Goal: Task Accomplishment & Management: Use online tool/utility

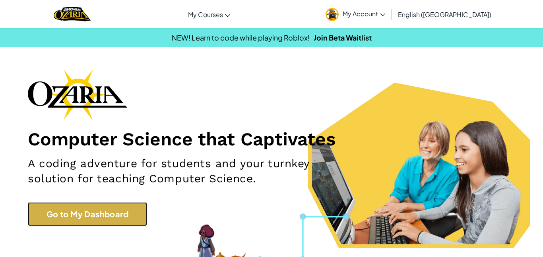
click at [126, 210] on link "Go to My Dashboard" at bounding box center [87, 214] width 119 height 24
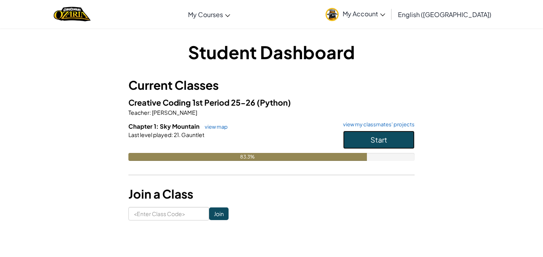
click at [376, 139] on span "Start" at bounding box center [378, 139] width 17 height 9
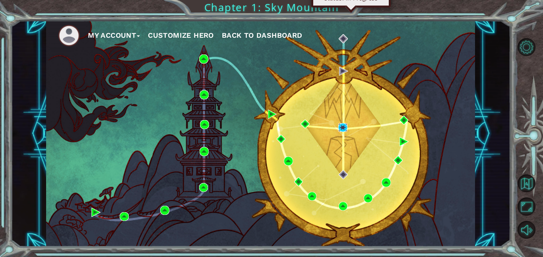
click at [346, 128] on img at bounding box center [342, 127] width 9 height 9
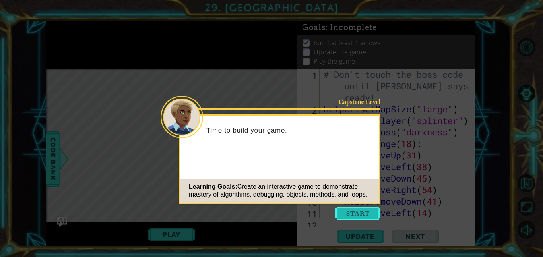
click at [367, 209] on button "Start" at bounding box center [357, 213] width 45 height 13
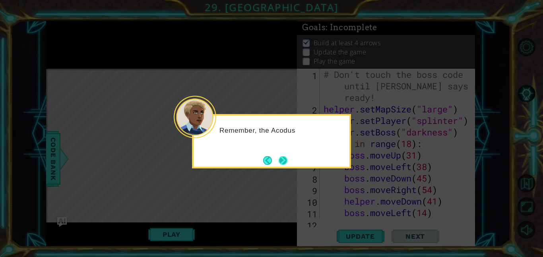
click at [282, 162] on button "Next" at bounding box center [283, 160] width 10 height 10
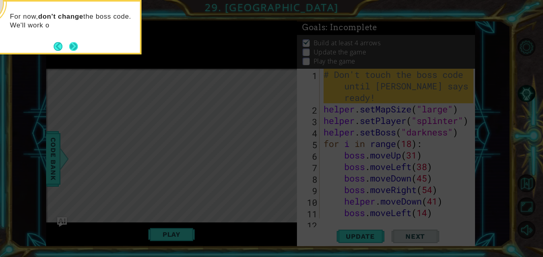
click at [73, 45] on button "Next" at bounding box center [73, 46] width 9 height 9
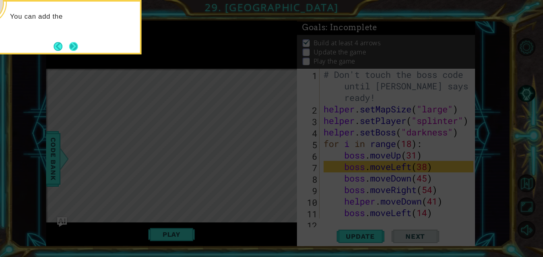
click at [76, 48] on button "Next" at bounding box center [73, 46] width 9 height 9
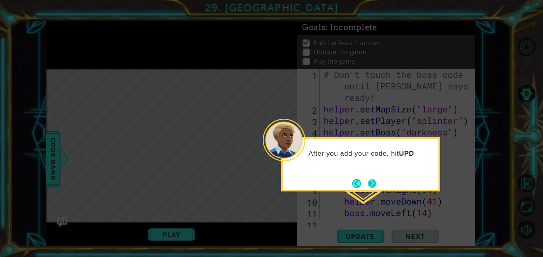
click at [368, 183] on button "Next" at bounding box center [372, 183] width 9 height 9
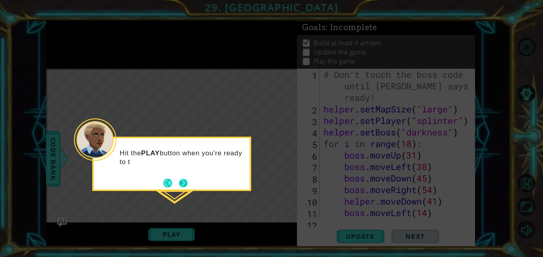
click at [176, 181] on button "Back" at bounding box center [170, 183] width 15 height 9
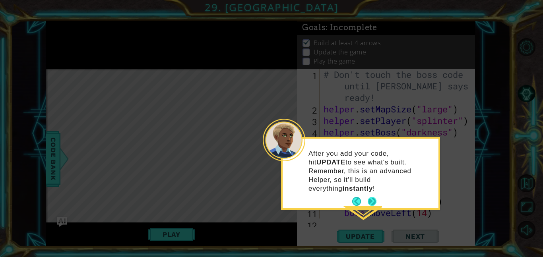
click at [372, 197] on button "Next" at bounding box center [372, 201] width 9 height 9
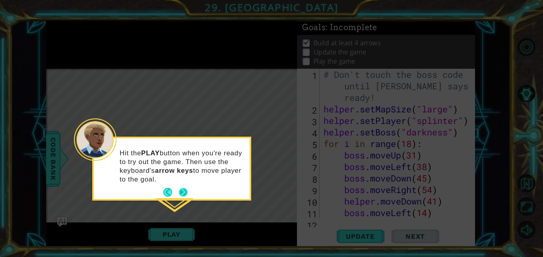
click at [183, 190] on button "Next" at bounding box center [183, 193] width 10 height 10
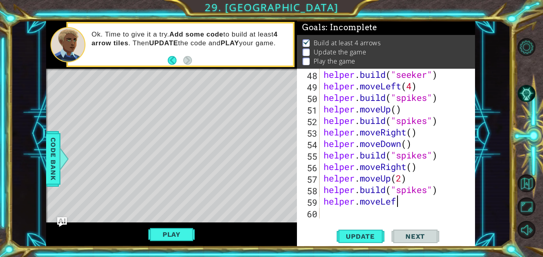
scroll to position [0, 3]
type textarea "helper.moveLeft()"
click at [347, 212] on div "helper . build ( "seeker" ) helper . moveLeft ( 4 ) helper . build ( "spikes" )…" at bounding box center [399, 155] width 155 height 173
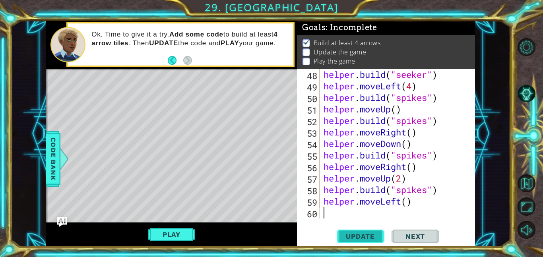
click at [362, 236] on span "Update" at bounding box center [360, 236] width 45 height 8
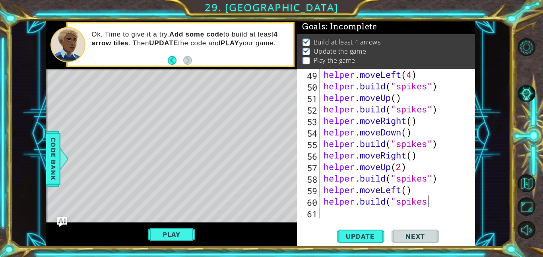
scroll to position [0, 4]
type textarea "[DOMAIN_NAME]("spikes")"
click at [338, 216] on div "helper . moveLeft ( 4 ) helper . build ( "spikes" ) helper . moveUp ( ) helper …" at bounding box center [399, 155] width 155 height 173
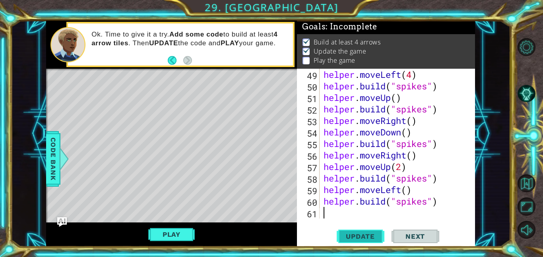
click at [358, 236] on span "Update" at bounding box center [360, 236] width 45 height 8
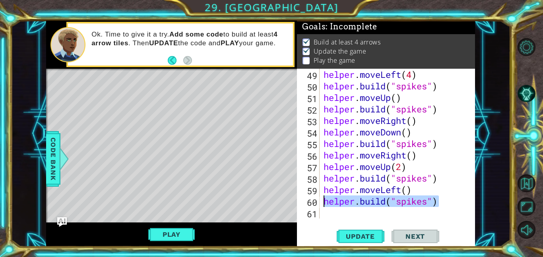
drag, startPoint x: 438, startPoint y: 200, endPoint x: 307, endPoint y: 205, distance: 130.9
click at [307, 205] on div "49 50 51 52 53 54 55 56 57 58 59 60 61 helper . moveLeft ( 4 ) helper . build (…" at bounding box center [385, 144] width 176 height 150
type textarea "[DOMAIN_NAME]("spikes")"
click at [408, 190] on div "helper . moveLeft ( 4 ) helper . build ( "spikes" ) helper . moveUp ( ) helper …" at bounding box center [399, 155] width 155 height 173
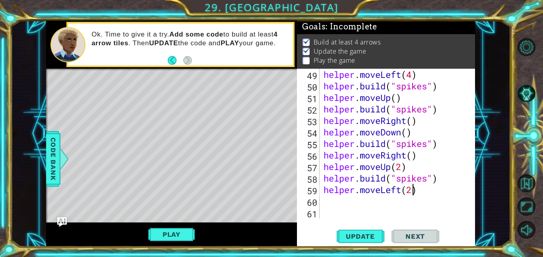
scroll to position [0, 4]
type textarea "helper.moveLeft(2)"
click at [369, 236] on span "Update" at bounding box center [360, 236] width 45 height 8
click at [350, 201] on div "helper . moveLeft ( 4 ) helper . build ( "spikes" ) helper . moveUp ( ) helper …" at bounding box center [399, 155] width 155 height 173
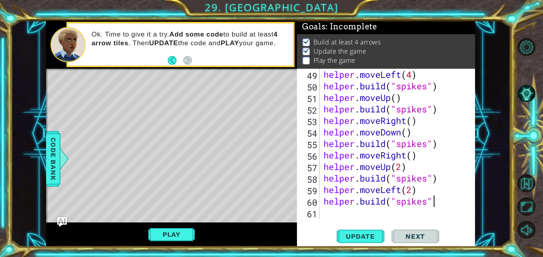
type textarea "[DOMAIN_NAME]("spikes")"
click at [338, 214] on div "helper . moveLeft ( 4 ) helper . build ( "spikes" ) helper . moveUp ( ) helper …" at bounding box center [399, 155] width 155 height 173
click at [372, 232] on span "Update" at bounding box center [360, 236] width 45 height 8
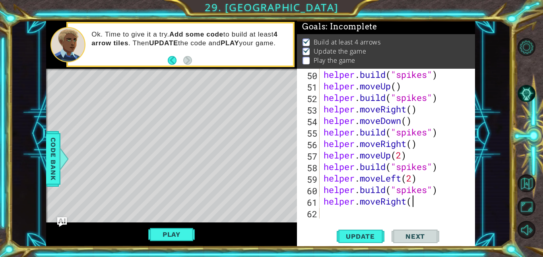
scroll to position [0, 4]
type textarea "helper.moveRight()"
click at [333, 212] on div "helper . build ( "spikes" ) helper . moveUp ( ) helper . build ( "spikes" ) hel…" at bounding box center [399, 155] width 155 height 173
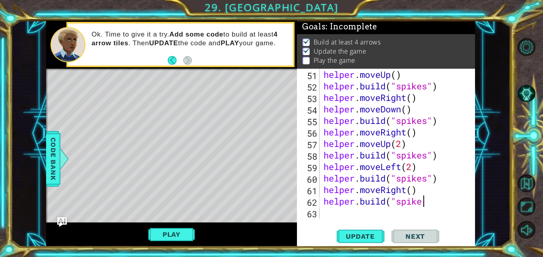
scroll to position [0, 4]
click at [420, 205] on div "helper . moveUp ( ) helper . build ( "spikes" ) helper . moveRight ( ) helper .…" at bounding box center [399, 155] width 155 height 173
click at [424, 203] on div "helper . moveUp ( ) helper . build ( "spikes" ) helper . moveRight ( ) helper .…" at bounding box center [399, 155] width 155 height 173
type textarea "[DOMAIN_NAME]("spikes")"
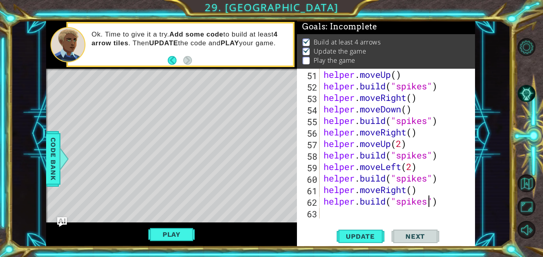
click at [335, 220] on div "[DOMAIN_NAME]("spikes") 51 52 53 54 55 56 57 58 59 60 61 62 63 helper . moveUp …" at bounding box center [386, 158] width 178 height 178
click at [324, 205] on div "helper . moveUp ( ) helper . build ( "spikes" ) helper . moveRight ( ) helper .…" at bounding box center [399, 155] width 155 height 173
click at [327, 209] on div "helper . moveUp ( ) helper . build ( "spikes" ) helper . moveRight ( ) helper .…" at bounding box center [399, 155] width 155 height 173
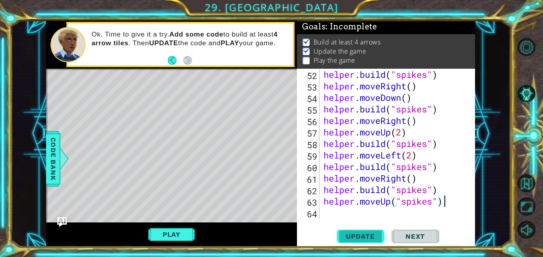
click at [349, 236] on span "Update" at bounding box center [360, 236] width 45 height 8
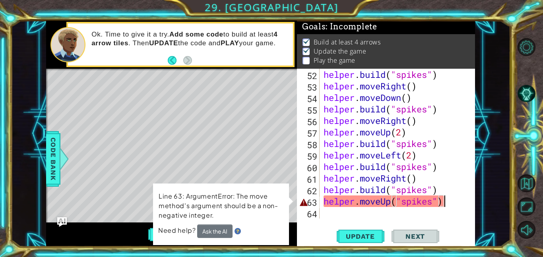
click at [382, 203] on div "helper . build ( "spikes" ) helper . moveRight ( ) helper . moveDown ( ) helper…" at bounding box center [399, 155] width 155 height 173
click at [391, 203] on div "helper . build ( "spikes" ) helper . moveRight ( ) helper . moveDown ( ) helper…" at bounding box center [399, 155] width 155 height 173
click at [387, 198] on div "helper . build ( "spikes" ) helper . moveRight ( ) helper . moveDown ( ) helper…" at bounding box center [399, 155] width 155 height 173
click at [433, 203] on div "helper . build ( "spikes" ) helper . moveRight ( ) helper . moveDown ( ) helper…" at bounding box center [399, 155] width 155 height 173
click at [437, 199] on div "helper . build ( "spikes" ) helper . moveRight ( ) helper . moveDown ( ) helper…" at bounding box center [399, 155] width 155 height 173
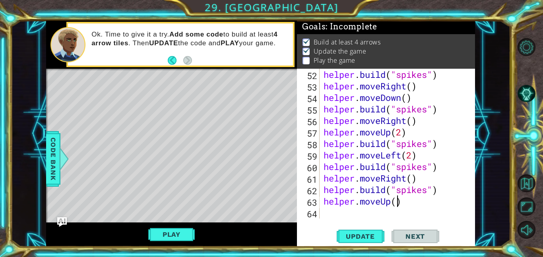
scroll to position [0, 3]
click at [371, 235] on span "Update" at bounding box center [360, 236] width 45 height 8
click at [407, 178] on div "helper . build ( "spikes" ) helper . moveRight ( ) helper . moveDown ( ) helper…" at bounding box center [399, 155] width 155 height 173
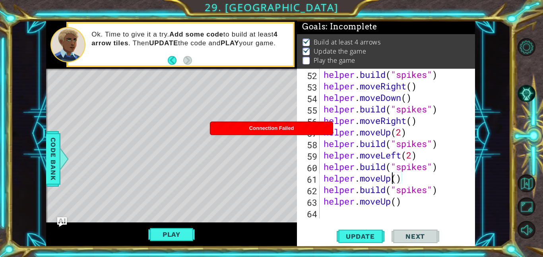
type textarea "helper.moveUp()"
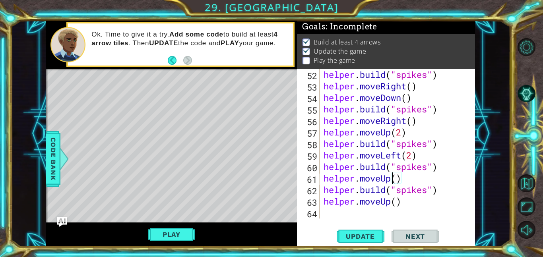
click at [374, 210] on div "helper . build ( "spikes" ) helper . moveRight ( ) helper . moveDown ( ) helper…" at bounding box center [399, 155] width 155 height 173
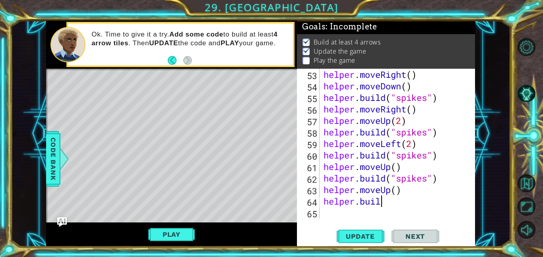
scroll to position [0, 2]
type textarea "[DOMAIN_NAME]("spikes")"
click at [355, 215] on div "helper . moveRight ( ) helper . moveDown ( ) helper . build ( "spikes" ) helper…" at bounding box center [399, 155] width 155 height 173
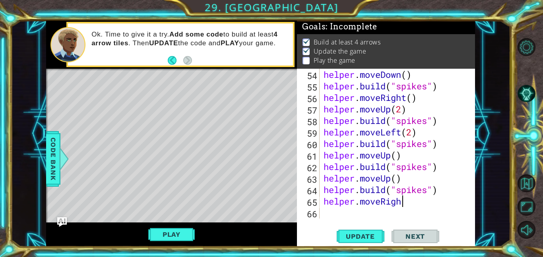
scroll to position [0, 3]
click at [542, 49] on div at bounding box center [531, 139] width 24 height 206
click at [411, 204] on div "helper . moveDown ( ) helper . build ( "spikes" ) helper . moveRight ( ) helper…" at bounding box center [399, 155] width 155 height 173
type textarea "helper.moveRight()"
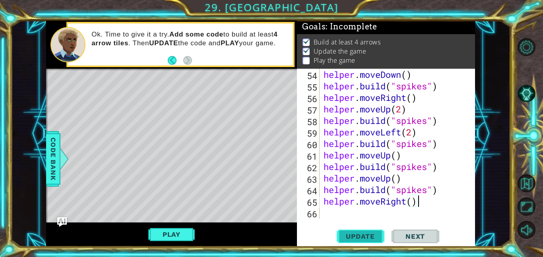
click at [370, 236] on span "Update" at bounding box center [360, 236] width 45 height 8
click at [381, 212] on div "helper . moveDown ( ) helper . build ( "spikes" ) helper . moveRight ( ) helper…" at bounding box center [399, 155] width 155 height 173
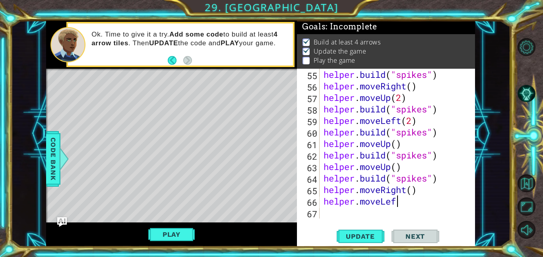
scroll to position [0, 3]
type textarea "helper.moveLeft()"
click at [366, 210] on div "helper . build ( "spikes" ) helper . moveRight ( ) helper . moveUp ( 2 ) helper…" at bounding box center [399, 155] width 155 height 173
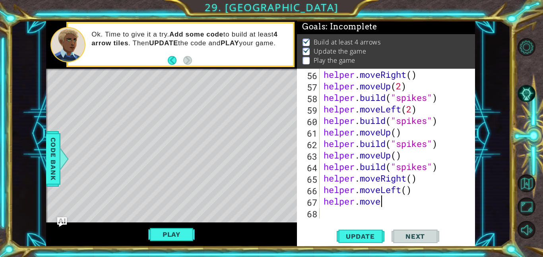
scroll to position [0, 2]
type textarea "helper.moveUp()"
click at [362, 212] on div "helper . moveRight ( ) helper . moveUp ( 2 ) helper . build ( "spikes" ) helper…" at bounding box center [399, 155] width 155 height 173
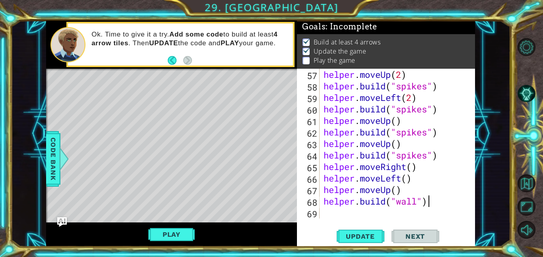
scroll to position [0, 4]
type textarea "[DOMAIN_NAME]("wall")"
click at [364, 238] on span "Update" at bounding box center [360, 236] width 45 height 8
click at [365, 217] on div "helper . moveUp ( 2 ) helper . build ( "spikes" ) helper . moveLeft ( 2 ) helpe…" at bounding box center [399, 155] width 155 height 173
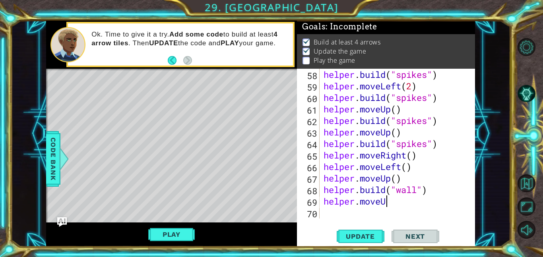
scroll to position [0, 2]
type textarea "helper.moveUp()"
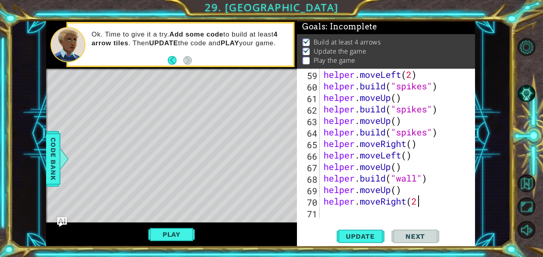
scroll to position [0, 4]
type textarea "helper.moveRight(2)"
click at [374, 233] on span "Update" at bounding box center [360, 236] width 45 height 8
click at [346, 216] on div "helper . moveLeft ( 2 ) helper . build ( "spikes" ) helper . moveUp ( ) helper …" at bounding box center [399, 155] width 155 height 173
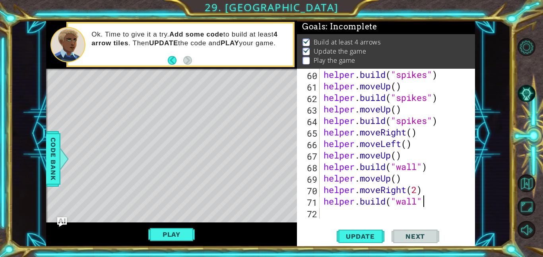
scroll to position [0, 4]
type textarea "[DOMAIN_NAME]("wall")"
click at [335, 219] on div "[DOMAIN_NAME]("wall") 60 61 62 63 64 65 66 67 68 69 70 71 72 helper . build ( "…" at bounding box center [386, 158] width 178 height 178
click at [327, 211] on div "helper . build ( "spikes" ) helper . moveUp ( ) helper . build ( "spikes" ) hel…" at bounding box center [399, 155] width 155 height 173
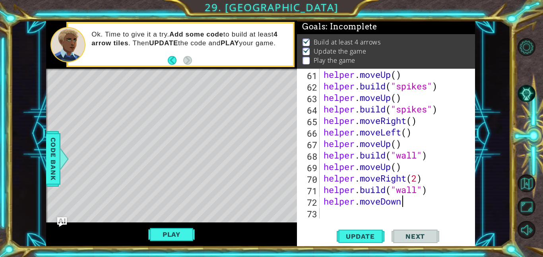
scroll to position [0, 3]
type textarea "helper.moveDown()"
click at [328, 212] on div "helper . moveUp ( ) helper . build ( "spikes" ) helper . moveUp ( ) helper . bu…" at bounding box center [399, 155] width 155 height 173
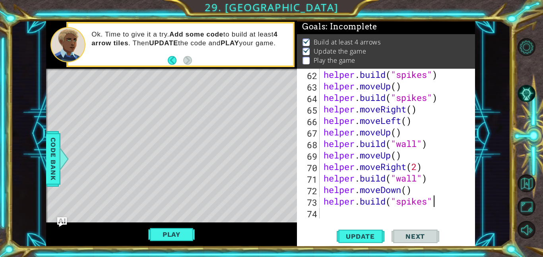
scroll to position [0, 5]
type textarea "[DOMAIN_NAME]("spikes")"
click at [370, 238] on span "Update" at bounding box center [360, 236] width 45 height 8
click at [392, 217] on div "helper . build ( "spikes" ) helper . moveUp ( ) helper . build ( "spikes" ) hel…" at bounding box center [399, 155] width 155 height 173
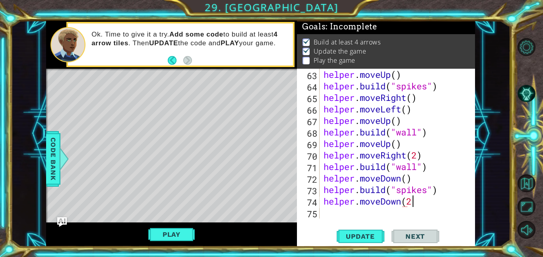
scroll to position [0, 4]
type textarea "helper.moveDown(2)"
click at [394, 217] on div "helper . moveUp ( ) helper . build ( "spikes" ) helper . moveRight ( ) helper .…" at bounding box center [399, 155] width 155 height 173
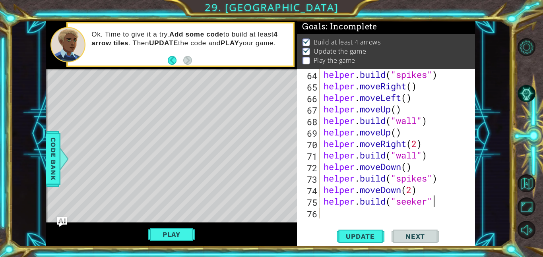
scroll to position [0, 5]
type textarea "[DOMAIN_NAME]("seeker")"
click at [380, 236] on span "Update" at bounding box center [360, 236] width 45 height 8
click at [175, 234] on button "Play" at bounding box center [171, 234] width 46 height 15
click at [337, 219] on div "[DOMAIN_NAME]("seeker") 64 65 66 67 68 69 70 71 72 73 74 75 76 helper . build (…" at bounding box center [386, 158] width 178 height 178
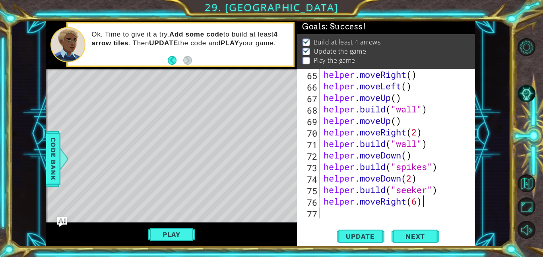
scroll to position [0, 4]
type textarea "helper.moveRight(6)"
click at [351, 230] on button "Update" at bounding box center [361, 236] width 48 height 18
click at [399, 211] on div "helper . moveRight ( ) helper . moveLeft ( ) helper . moveUp ( ) helper . build…" at bounding box center [399, 155] width 155 height 173
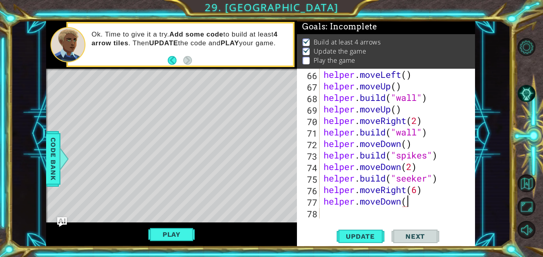
scroll to position [0, 4]
type textarea "helper.moveDown(3)"
click at [398, 215] on div "helper . moveLeft ( ) helper . moveUp ( ) helper . build ( "wall" ) helper . mo…" at bounding box center [399, 155] width 155 height 173
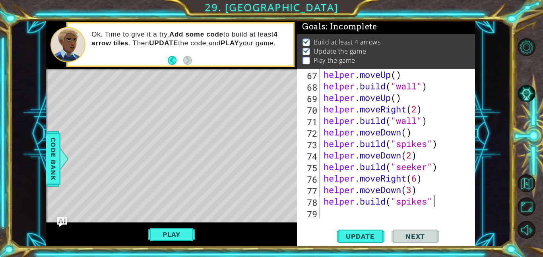
scroll to position [0, 5]
type textarea "[DOMAIN_NAME]("spikes")"
click at [352, 242] on button "Update" at bounding box center [361, 236] width 48 height 18
click at [373, 213] on div "helper . moveUp ( ) helper . build ( "wall" ) helper . moveUp ( ) helper . move…" at bounding box center [399, 155] width 155 height 173
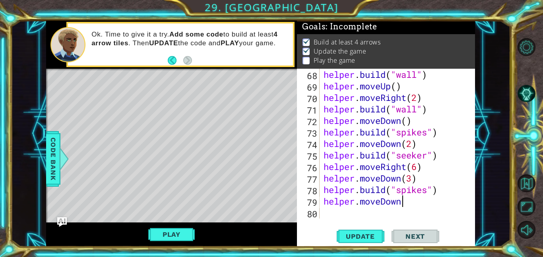
scroll to position [0, 3]
type textarea "helper.moveDown()"
click at [357, 217] on div "helper . build ( "wall" ) helper . moveUp ( ) helper . moveRight ( 2 ) helper .…" at bounding box center [399, 155] width 155 height 173
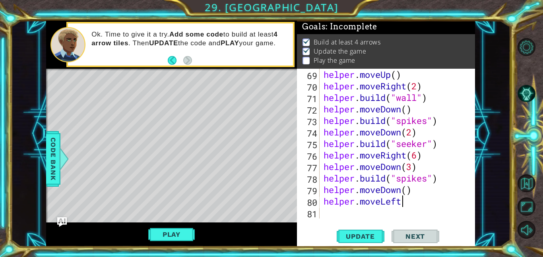
scroll to position [0, 3]
type textarea "helper.moveLeft()"
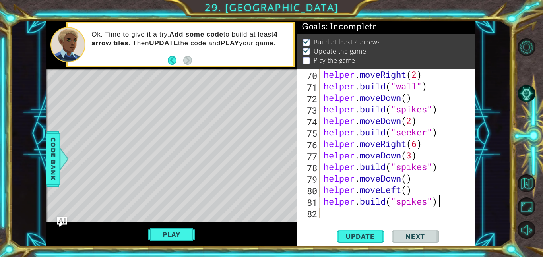
scroll to position [0, 5]
type textarea "[DOMAIN_NAME]("spikes")"
click at [356, 219] on div "[DOMAIN_NAME]("spikes") 70 71 72 73 74 75 76 77 78 79 80 81 82 helper . moveRig…" at bounding box center [386, 158] width 178 height 178
click at [341, 211] on div "helper . moveRight ( 2 ) helper . build ( "wall" ) helper . moveDown ( ) helper…" at bounding box center [399, 155] width 155 height 173
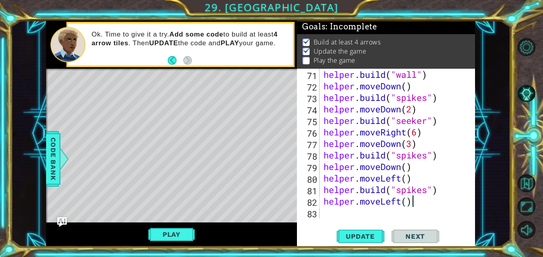
scroll to position [0, 4]
type textarea "helper.moveLeft()"
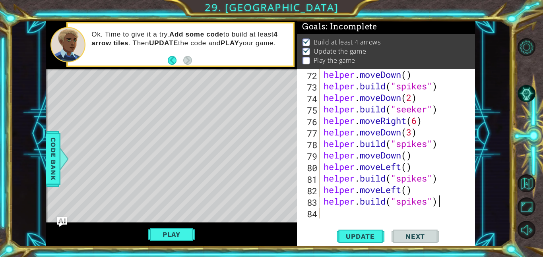
scroll to position [0, 5]
type textarea "[DOMAIN_NAME]("spikes")"
click at [374, 236] on span "Update" at bounding box center [360, 236] width 45 height 8
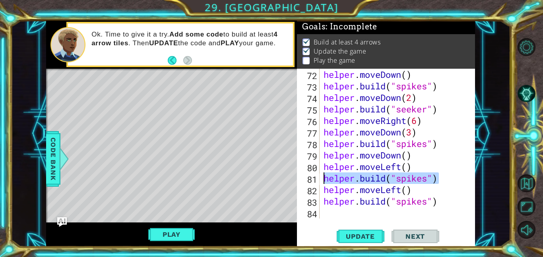
drag, startPoint x: 444, startPoint y: 178, endPoint x: 323, endPoint y: 178, distance: 120.8
click at [323, 178] on div "helper . moveDown ( ) helper . build ( "spikes" ) helper . moveDown ( 2 ) helpe…" at bounding box center [399, 155] width 155 height 173
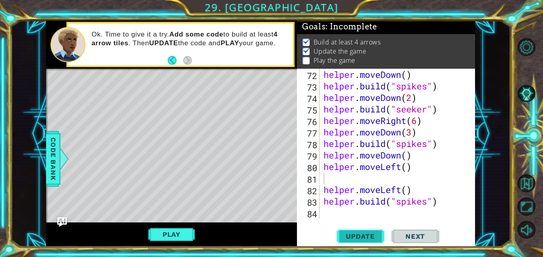
click at [376, 239] on span "Update" at bounding box center [360, 236] width 45 height 8
click at [353, 234] on span "Update" at bounding box center [360, 236] width 45 height 8
click at [184, 238] on button "Play" at bounding box center [171, 234] width 46 height 15
click at [166, 233] on button "Play" at bounding box center [171, 234] width 46 height 15
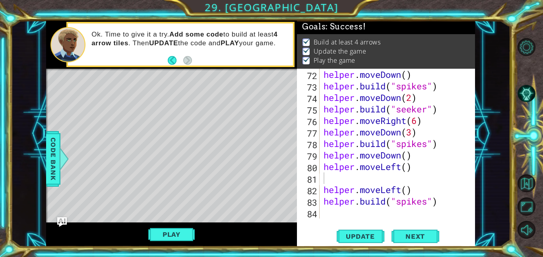
click at [330, 215] on div "helper . moveDown ( ) helper . build ( "spikes" ) helper . moveDown ( 2 ) helpe…" at bounding box center [399, 155] width 155 height 173
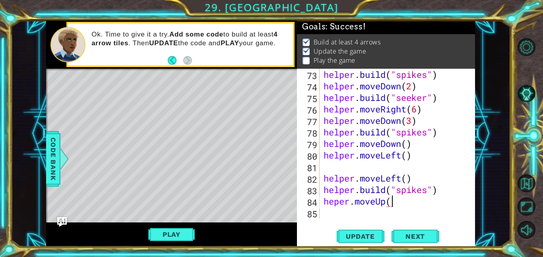
scroll to position [0, 3]
type textarea "heper.moveUp()"
click at [340, 215] on div "helper . build ( "spikes" ) helper . moveDown ( 2 ) helper . build ( "seeker" )…" at bounding box center [399, 155] width 155 height 173
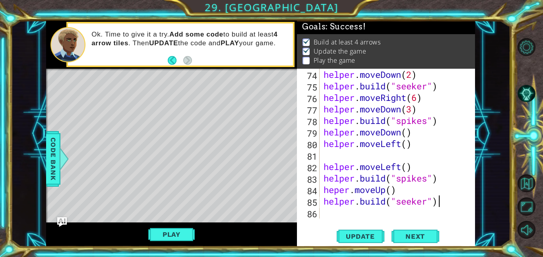
scroll to position [0, 5]
click at [365, 234] on span "Update" at bounding box center [360, 236] width 45 height 8
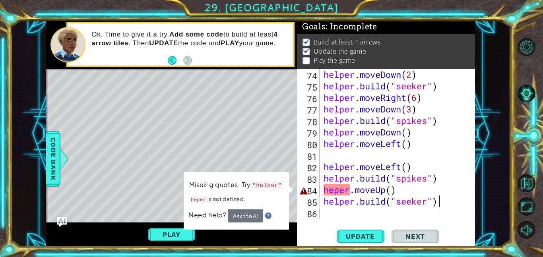
click at [289, 172] on div "1 ההההההההההההההההההההההההההההההההההההההההההההההההההההההההההההההההההההההההההההה…" at bounding box center [260, 134] width 429 height 226
click at [334, 190] on div "helper . moveDown ( 2 ) helper . build ( "seeker" ) helper . moveRight ( 6 ) he…" at bounding box center [399, 155] width 155 height 173
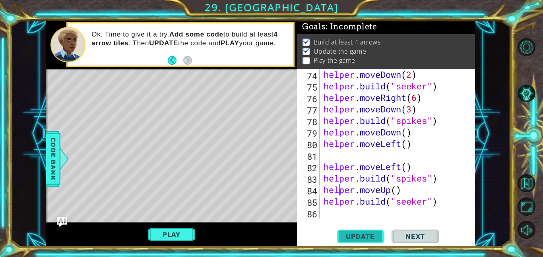
type textarea "helper.moveUp()"
click at [355, 240] on span "Update" at bounding box center [360, 236] width 45 height 8
click at [355, 239] on span "Update" at bounding box center [360, 236] width 45 height 8
click at [358, 236] on span "Update" at bounding box center [360, 236] width 45 height 8
click at [362, 237] on span "Update" at bounding box center [360, 236] width 45 height 8
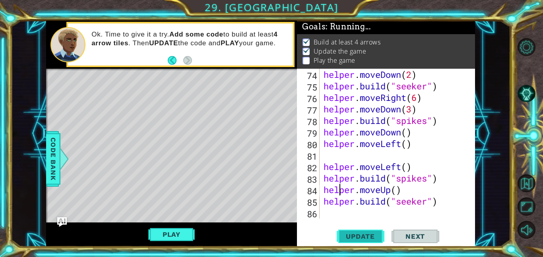
click at [362, 237] on span "Update" at bounding box center [360, 236] width 45 height 8
click at [361, 236] on span "Update" at bounding box center [360, 236] width 45 height 8
click at [327, 213] on div "helper . moveDown ( 2 ) helper . build ( "seeker" ) helper . moveRight ( 6 ) he…" at bounding box center [399, 155] width 155 height 173
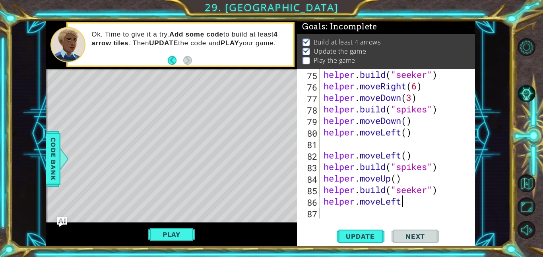
scroll to position [0, 3]
type textarea "helper.moveLeft()"
click at [336, 217] on div "helper . build ( "seeker" ) helper . moveRight ( 6 ) helper . moveDown ( 3 ) he…" at bounding box center [399, 155] width 155 height 173
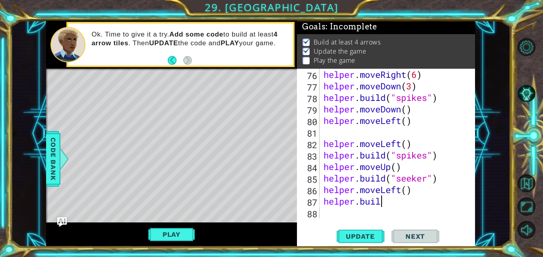
scroll to position [0, 2]
type textarea "[DOMAIN_NAME]("wall")"
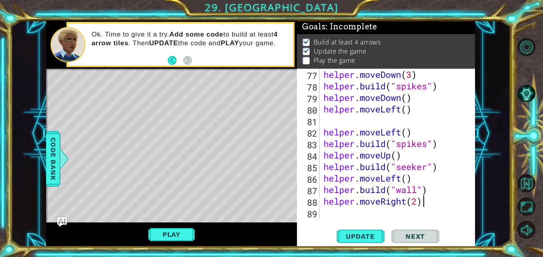
scroll to position [0, 4]
click at [360, 238] on span "Update" at bounding box center [360, 236] width 45 height 8
click at [356, 234] on span "Update" at bounding box center [360, 236] width 45 height 8
type textarea "helper.moveRight(2)"
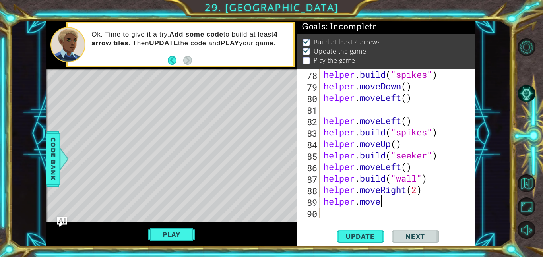
scroll to position [0, 2]
type textarea "helper.moveUp()"
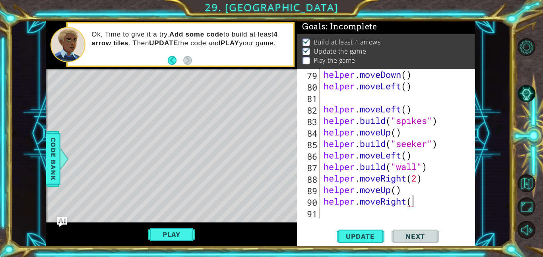
scroll to position [0, 4]
type textarea "helper.moveRight()"
click at [336, 220] on div "helper.moveRight() 79 80 81 82 83 84 85 86 87 88 89 90 91 helper . moveDown ( )…" at bounding box center [386, 158] width 178 height 178
click at [331, 214] on div "helper . moveDown ( ) helper . moveLeft ( ) helper . moveLeft ( ) helper . buil…" at bounding box center [399, 155] width 155 height 173
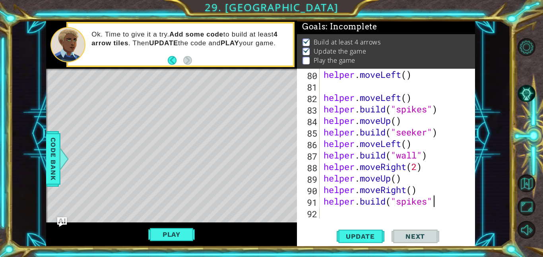
scroll to position [0, 5]
type textarea "[DOMAIN_NAME]("spikes")"
click at [347, 238] on span "Update" at bounding box center [360, 236] width 45 height 8
click at [332, 206] on div "helper . moveLeft ( ) helper . moveLeft ( ) helper . build ( "spikes" ) helper …" at bounding box center [399, 155] width 155 height 173
click at [333, 215] on div "helper . moveLeft ( ) helper . moveLeft ( ) helper . build ( "spikes" ) helper …" at bounding box center [399, 155] width 155 height 173
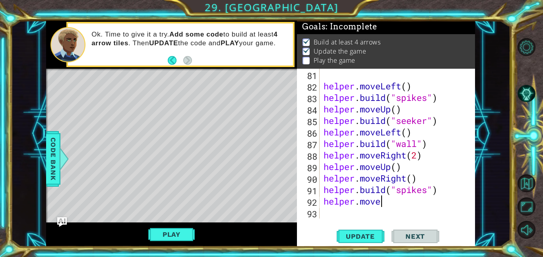
scroll to position [0, 2]
type textarea "helper.moveUp()"
click at [329, 213] on div "helper . moveLeft ( ) helper . build ( "spikes" ) helper . moveUp ( ) helper . …" at bounding box center [399, 155] width 155 height 173
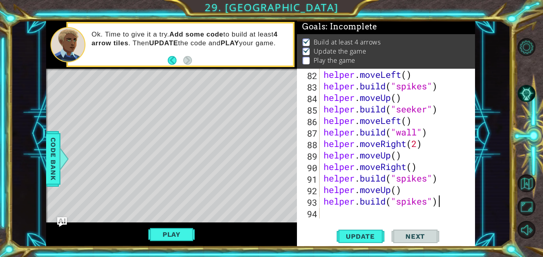
scroll to position [0, 5]
type textarea "[DOMAIN_NAME]("spikes")"
click at [357, 234] on span "Update" at bounding box center [360, 236] width 45 height 8
click at [343, 217] on div "helper . moveLeft ( ) helper . build ( "spikes" ) helper . moveUp ( ) helper . …" at bounding box center [399, 155] width 155 height 173
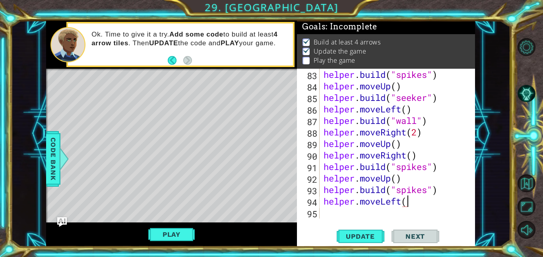
scroll to position [0, 4]
type textarea "helper.moveLeft(2)"
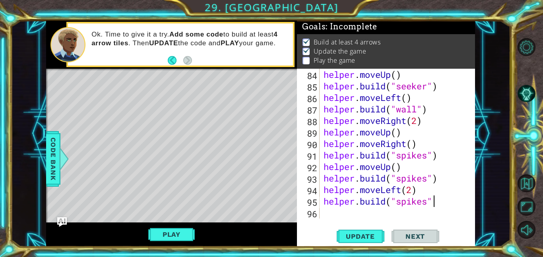
scroll to position [0, 5]
type textarea "[DOMAIN_NAME]("spikes")"
click at [363, 236] on span "Update" at bounding box center [360, 236] width 45 height 8
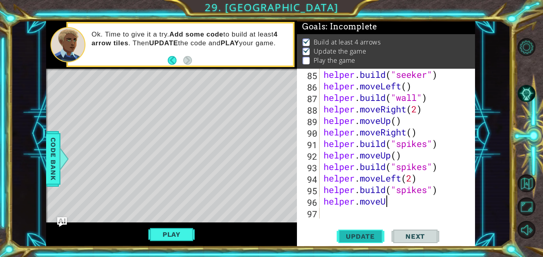
scroll to position [0, 2]
type textarea "helper.moveUp()"
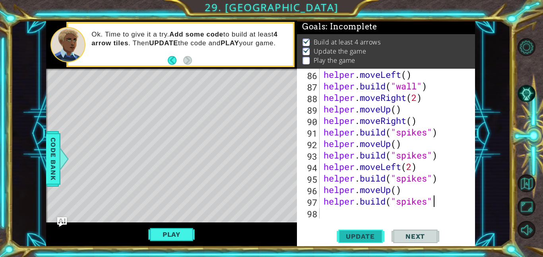
scroll to position [0, 5]
type textarea "[DOMAIN_NAME]("spikes")"
click at [382, 236] on span "Update" at bounding box center [360, 236] width 45 height 8
click at [397, 213] on div "helper . moveLeft ( ) helper . build ( "wall" ) helper . moveRight ( 2 ) helper…" at bounding box center [399, 155] width 155 height 173
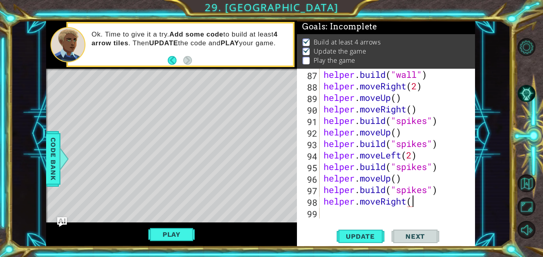
scroll to position [0, 4]
type textarea "helper.moveRight()"
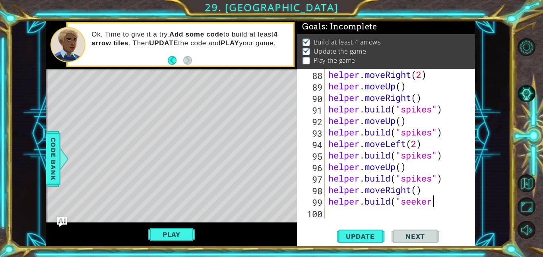
scroll to position [0, 4]
type textarea "[DOMAIN_NAME]("seeker")"
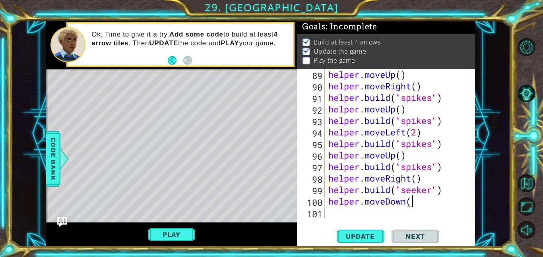
scroll to position [0, 4]
type textarea "helper.moveDown(2)"
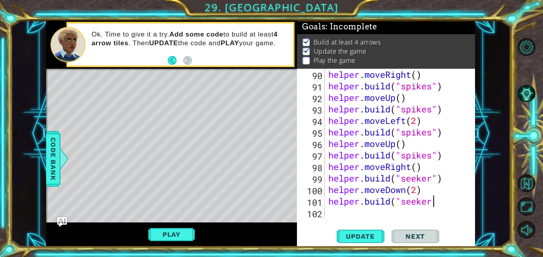
scroll to position [0, 4]
type textarea "[DOMAIN_NAME]("seeker")"
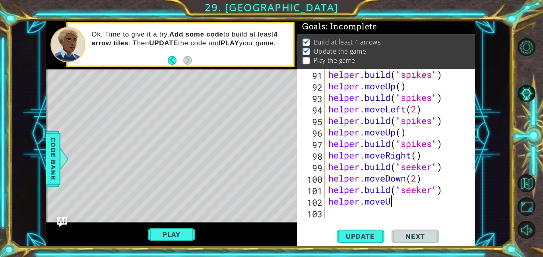
scroll to position [0, 2]
type textarea "helper.moveUp()"
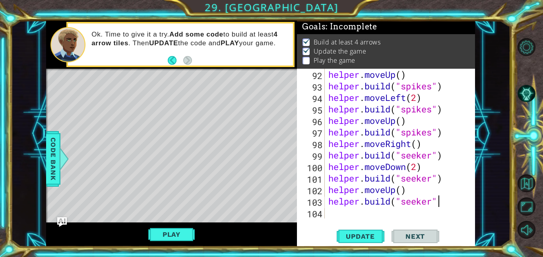
scroll to position [0, 5]
type textarea "[DOMAIN_NAME]("seeker")"
click at [378, 232] on span "Update" at bounding box center [360, 236] width 45 height 8
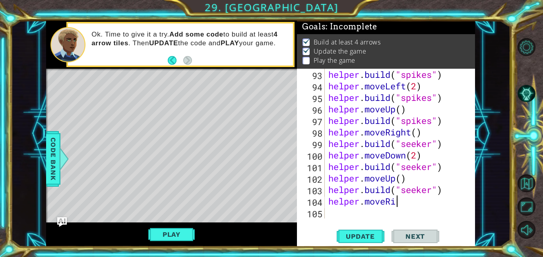
scroll to position [0, 3]
type textarea "helper.moveRight()"
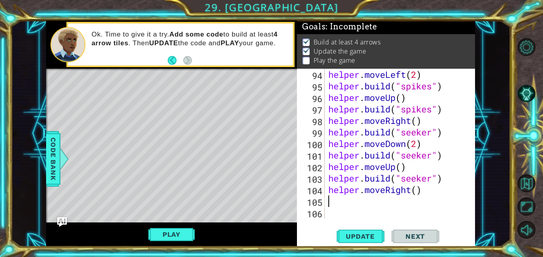
scroll to position [1106, 0]
type textarea "n"
type textarea "helper.moveUp()"
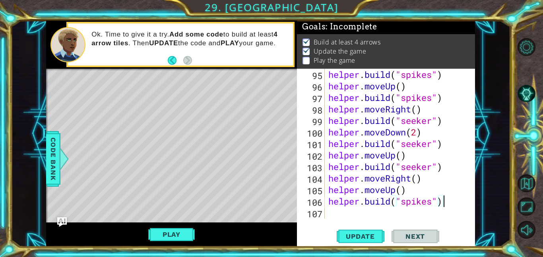
scroll to position [0, 5]
type textarea "[DOMAIN_NAME]("spikes")"
click at [372, 231] on button "Update" at bounding box center [361, 236] width 48 height 18
click at [360, 239] on span "Update" at bounding box center [360, 236] width 45 height 8
click at [177, 229] on button "Play" at bounding box center [171, 234] width 46 height 15
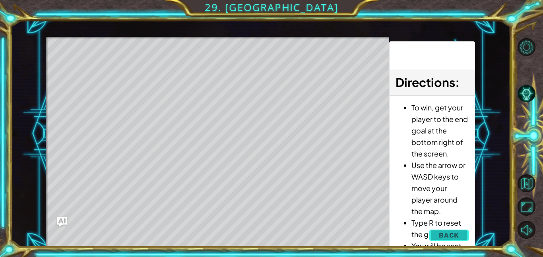
click at [455, 232] on span "Back" at bounding box center [449, 235] width 20 height 8
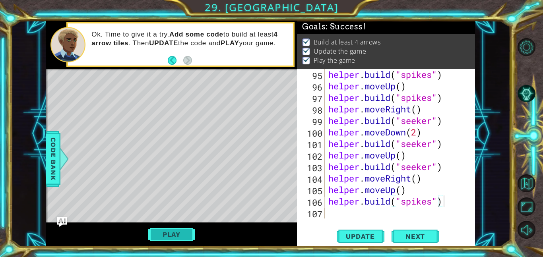
click at [171, 236] on button "Play" at bounding box center [171, 234] width 46 height 15
click at [355, 215] on div "helper . build ( "spikes" ) helper . moveUp ( ) helper . build ( "spikes" ) hel…" at bounding box center [402, 155] width 150 height 173
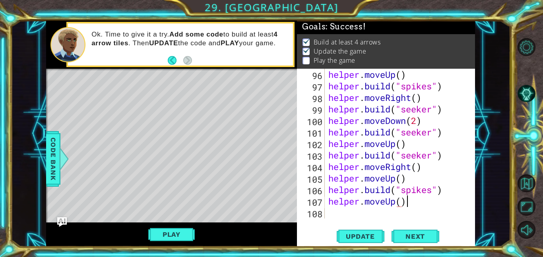
scroll to position [0, 3]
click at [364, 236] on span "Update" at bounding box center [360, 236] width 45 height 8
type textarea "helper.moveUp()"
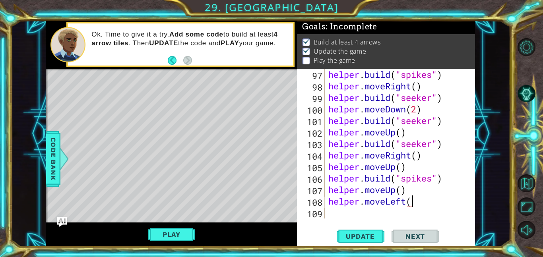
scroll to position [0, 4]
click at [357, 242] on button "Update" at bounding box center [361, 236] width 48 height 18
click at [360, 231] on button "Update" at bounding box center [361, 236] width 48 height 18
click at [362, 234] on span "Update" at bounding box center [360, 236] width 45 height 8
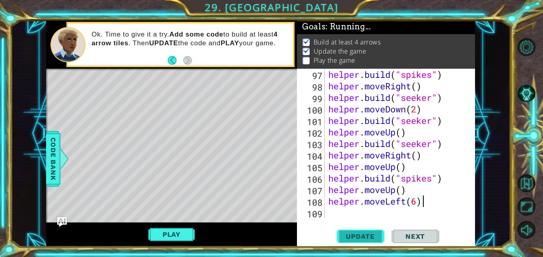
click at [362, 234] on span "Update" at bounding box center [360, 236] width 45 height 8
click at [359, 238] on span "Update" at bounding box center [360, 236] width 45 height 8
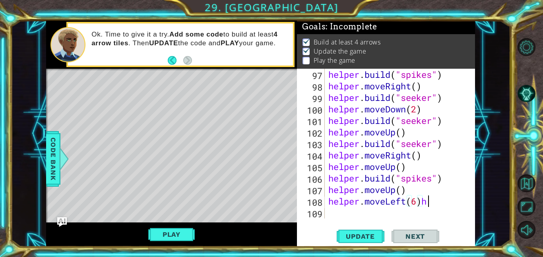
scroll to position [0, 4]
type textarea "helper.moveLeft(6)"
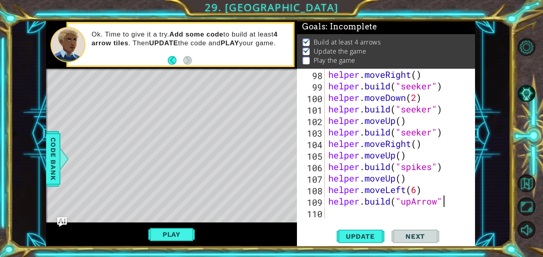
scroll to position [0, 5]
type textarea "[DOMAIN_NAME]("upArrow")"
click at [370, 240] on span "Update" at bounding box center [360, 236] width 45 height 8
click at [373, 233] on span "Update" at bounding box center [360, 236] width 45 height 8
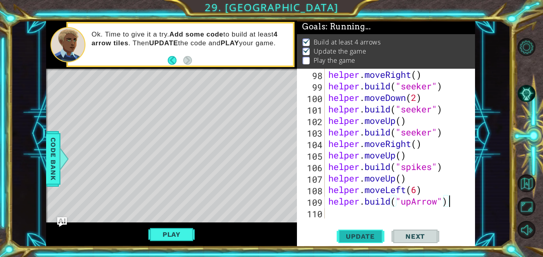
click at [373, 233] on span "Update" at bounding box center [360, 236] width 45 height 8
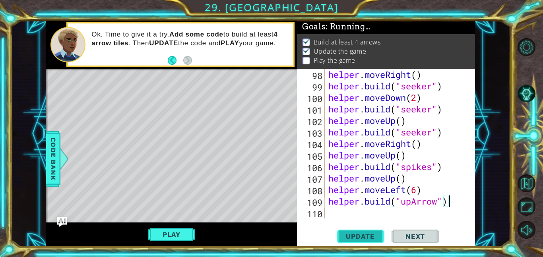
click at [373, 233] on span "Update" at bounding box center [360, 236] width 45 height 8
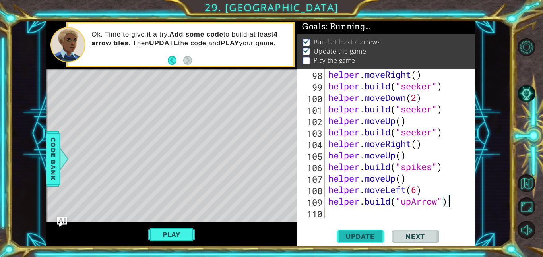
click at [373, 233] on span "Update" at bounding box center [360, 236] width 45 height 8
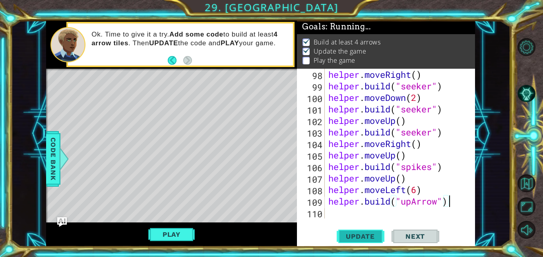
click at [373, 233] on span "Update" at bounding box center [360, 236] width 45 height 8
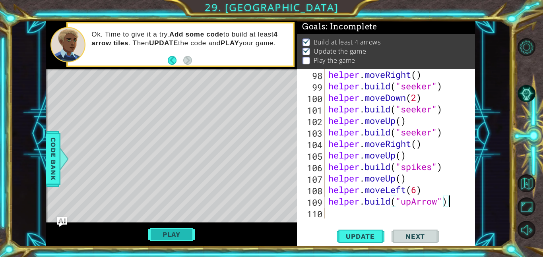
click at [179, 232] on button "Play" at bounding box center [171, 234] width 46 height 15
